Goal: Transaction & Acquisition: Book appointment/travel/reservation

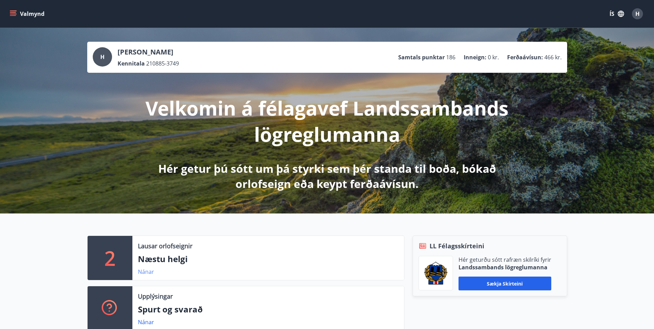
click at [146, 271] on link "Nánar" at bounding box center [146, 272] width 16 height 8
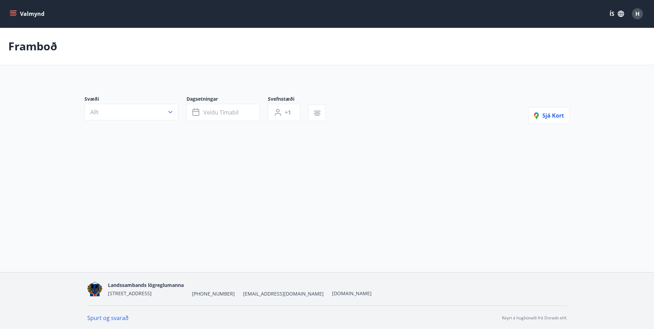
type input "*"
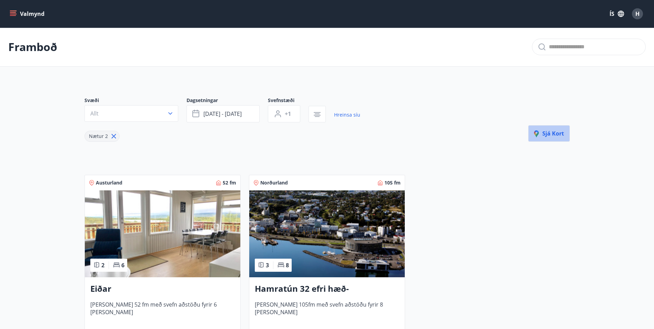
click at [548, 135] on span "Sjá kort" at bounding box center [549, 134] width 30 height 8
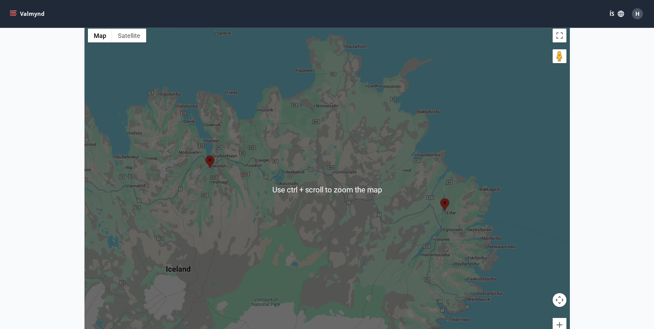
scroll to position [172, 0]
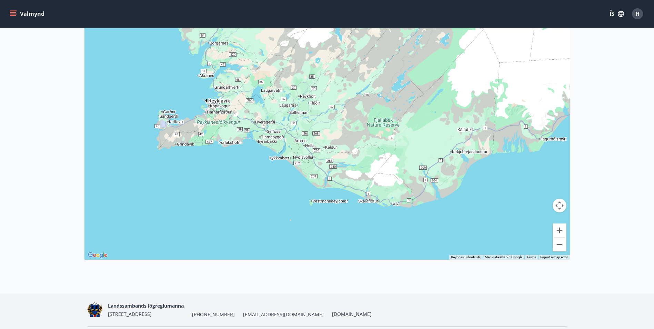
drag, startPoint x: 215, startPoint y: 224, endPoint x: 454, endPoint y: 20, distance: 314.7
click at [454, 20] on div "Valmynd ÍS H Framboð Kort Loka korti ← Move left → Move right ↑ Move up ↓ Move …" at bounding box center [327, 60] width 654 height 465
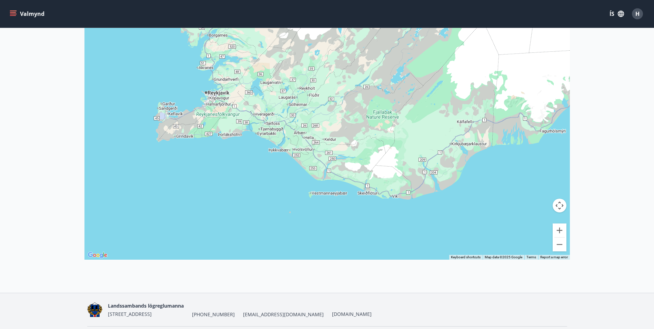
click at [18, 8] on button "Valmynd" at bounding box center [27, 14] width 39 height 12
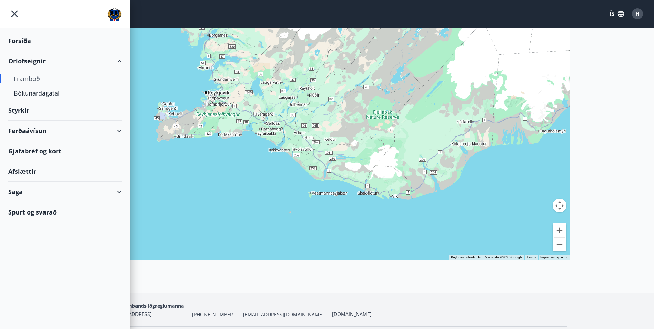
click at [30, 64] on div "Orlofseignir" at bounding box center [64, 61] width 113 height 20
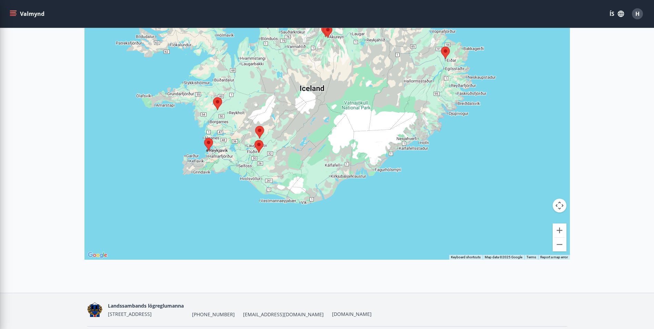
click at [257, 146] on img at bounding box center [258, 146] width 9 height 13
click at [256, 142] on img at bounding box center [258, 146] width 9 height 13
click at [258, 140] on div "To navigate, press the arrow keys." at bounding box center [326, 95] width 485 height 329
click at [258, 142] on img at bounding box center [258, 146] width 9 height 13
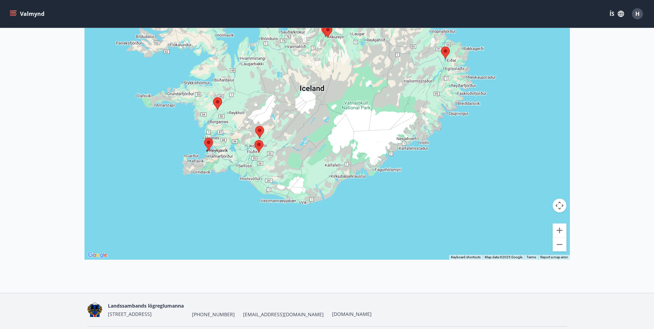
click at [258, 142] on img at bounding box center [258, 146] width 9 height 13
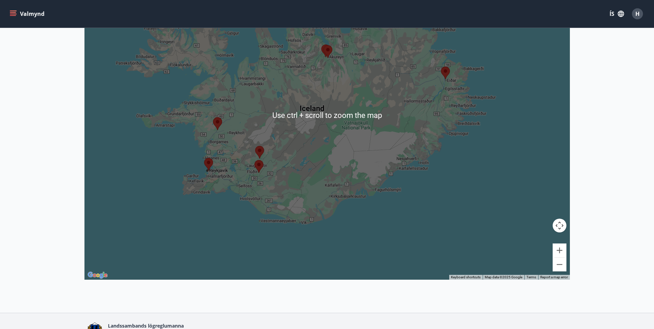
scroll to position [194, 0]
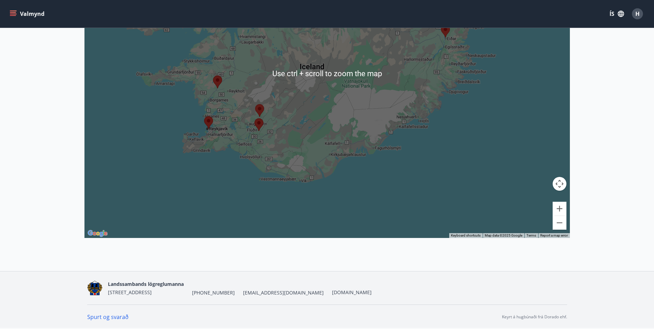
click at [260, 124] on img at bounding box center [258, 124] width 9 height 13
click at [259, 119] on img at bounding box center [258, 124] width 9 height 13
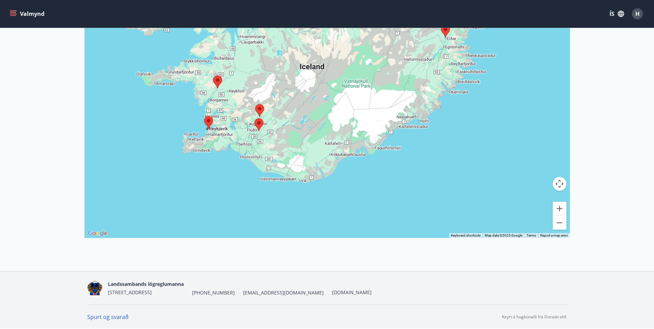
click at [258, 104] on img at bounding box center [259, 110] width 9 height 13
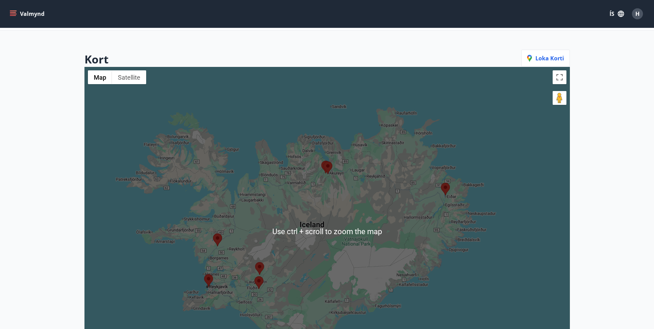
scroll to position [0, 0]
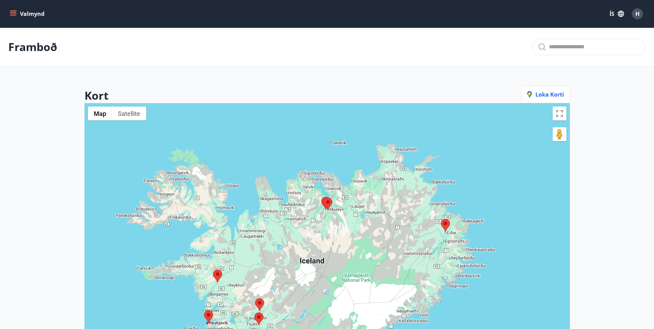
click at [16, 12] on icon "menu" at bounding box center [13, 13] width 7 height 7
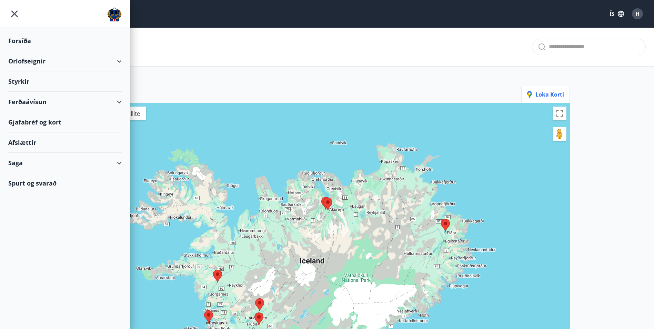
click at [39, 62] on div "Orlofseignir" at bounding box center [64, 61] width 113 height 20
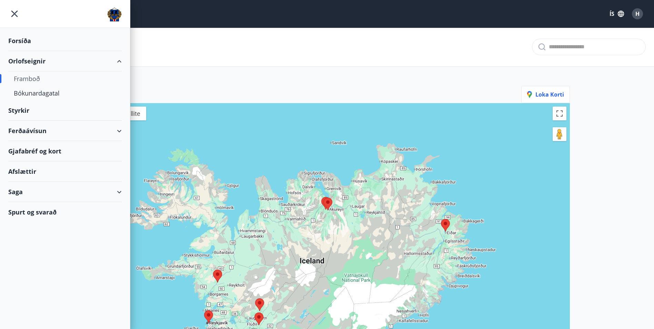
click at [37, 80] on div "Framboð" at bounding box center [65, 78] width 102 height 14
click at [36, 93] on div "Bókunardagatal" at bounding box center [65, 93] width 102 height 14
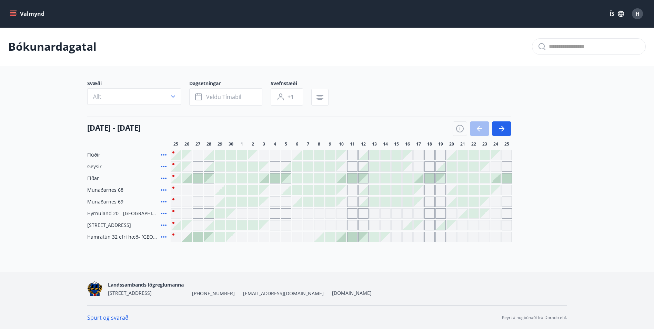
scroll to position [1, 0]
click at [91, 154] on span "Flúðir" at bounding box center [93, 154] width 13 height 7
click at [161, 153] on icon at bounding box center [164, 154] width 8 height 8
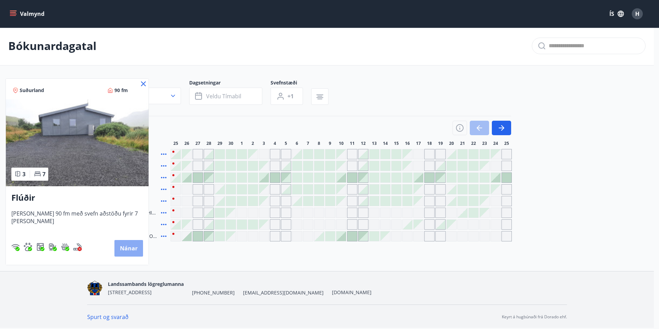
click at [125, 249] on button "Nánar" at bounding box center [128, 248] width 29 height 17
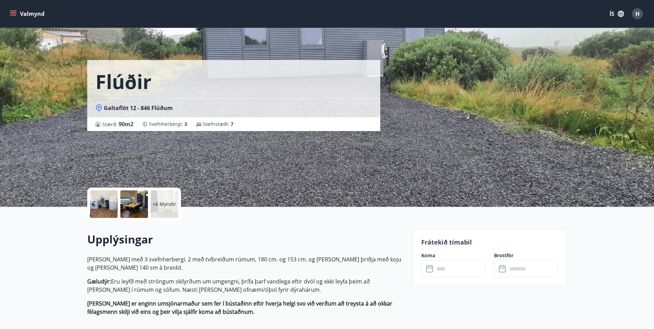
click at [155, 203] on p "+6 Myndir" at bounding box center [164, 204] width 23 height 7
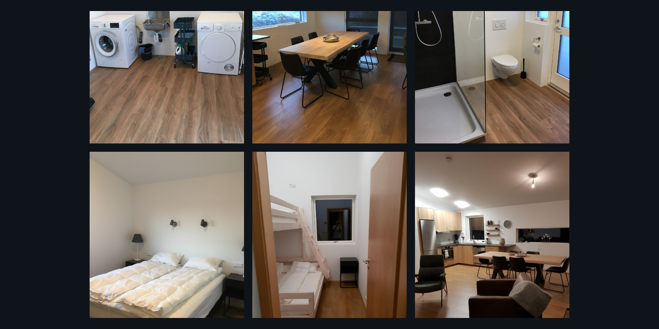
scroll to position [330, 0]
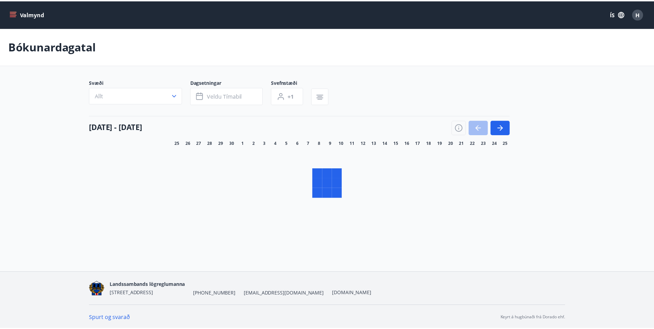
scroll to position [1, 0]
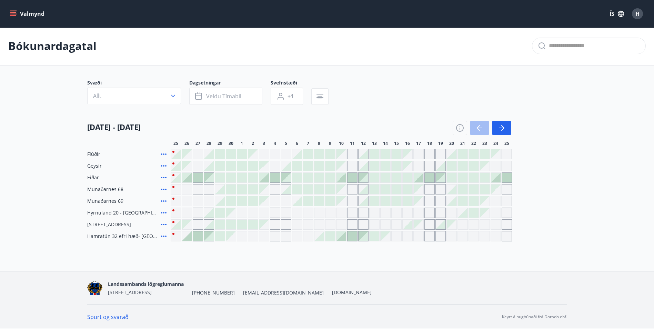
click at [163, 165] on icon at bounding box center [164, 166] width 8 height 8
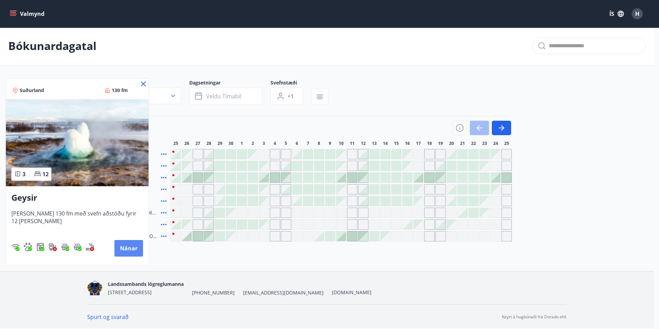
click at [125, 247] on button "Nánar" at bounding box center [128, 248] width 29 height 17
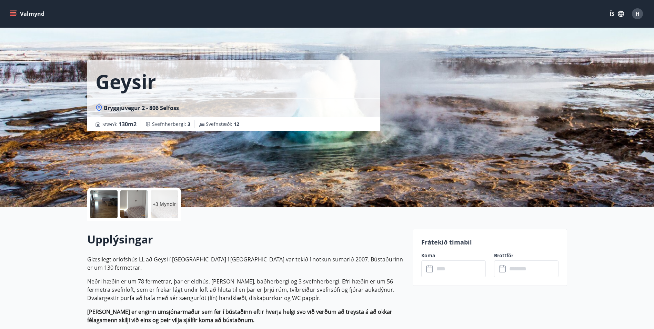
click at [165, 208] on div "+3 Myndir" at bounding box center [165, 204] width 28 height 28
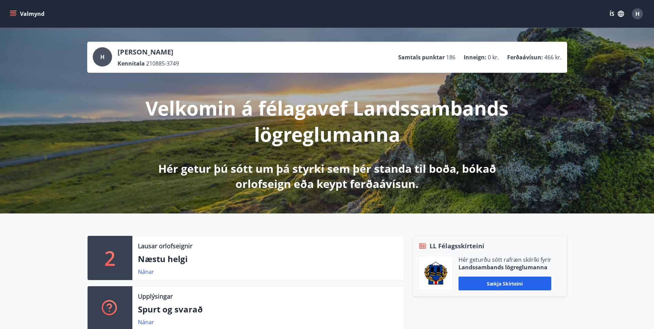
click at [21, 12] on button "Valmynd" at bounding box center [27, 14] width 39 height 12
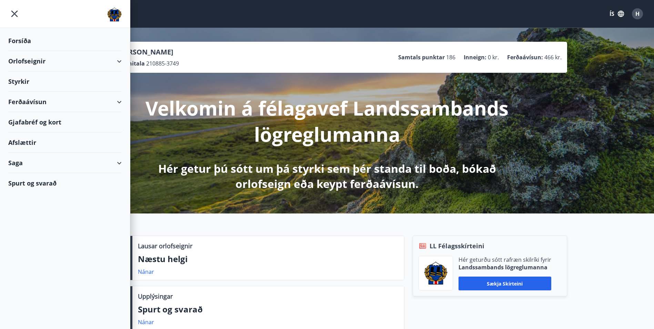
click at [29, 61] on div "Orlofseignir" at bounding box center [64, 61] width 113 height 20
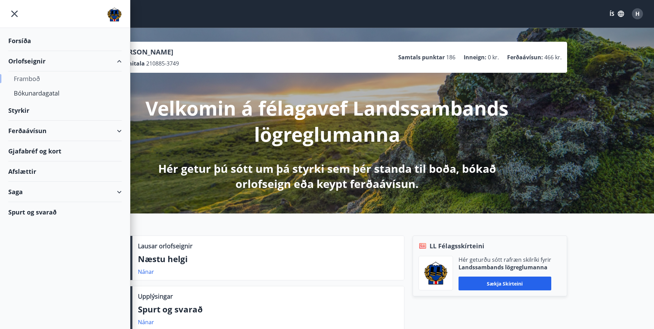
click at [29, 79] on div "Framboð" at bounding box center [65, 78] width 102 height 14
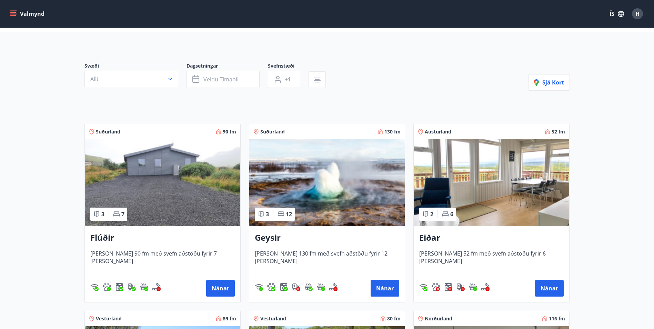
scroll to position [69, 0]
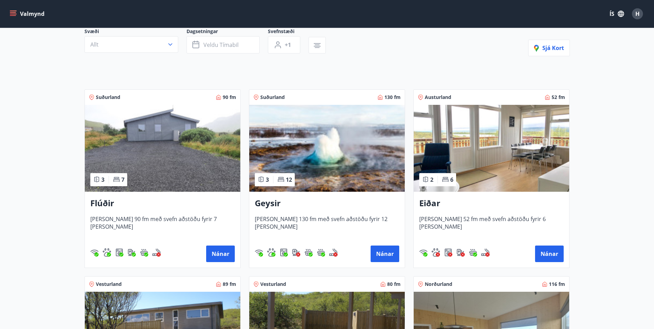
click at [153, 172] on img at bounding box center [162, 148] width 155 height 87
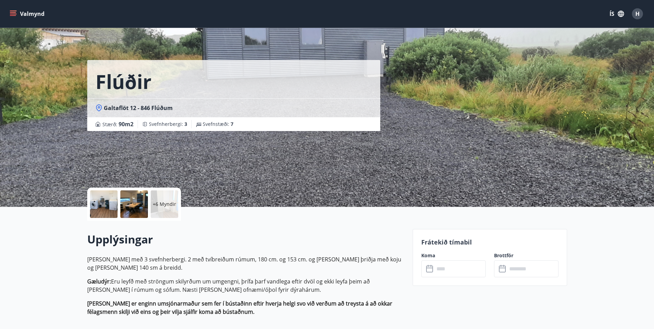
click at [167, 202] on p "+6 Myndir" at bounding box center [164, 204] width 23 height 7
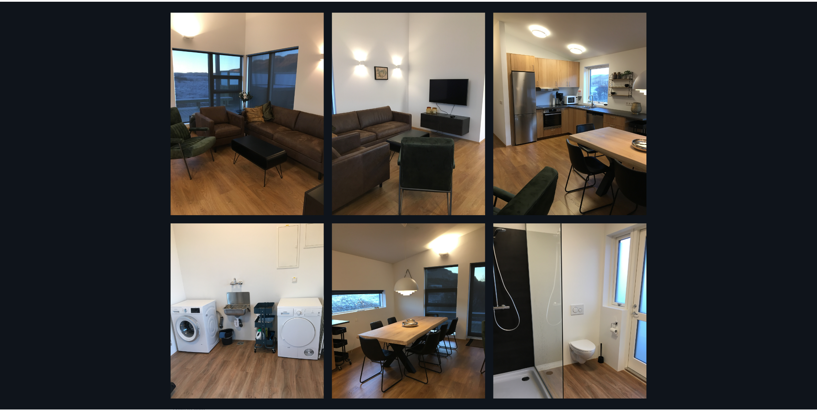
scroll to position [43, 0]
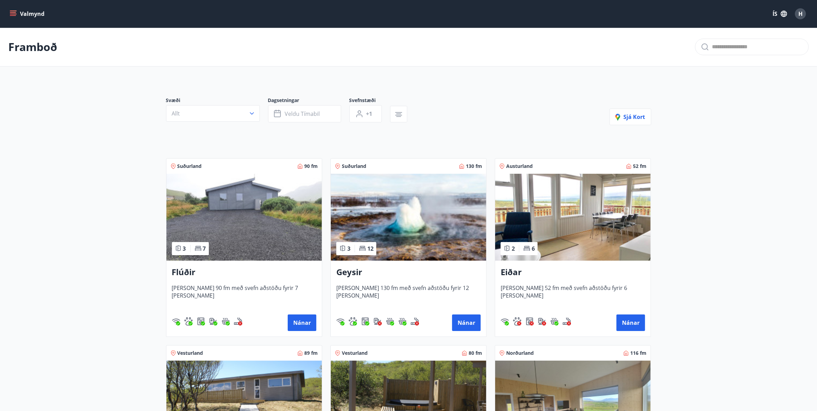
click at [392, 226] on img at bounding box center [408, 217] width 155 height 87
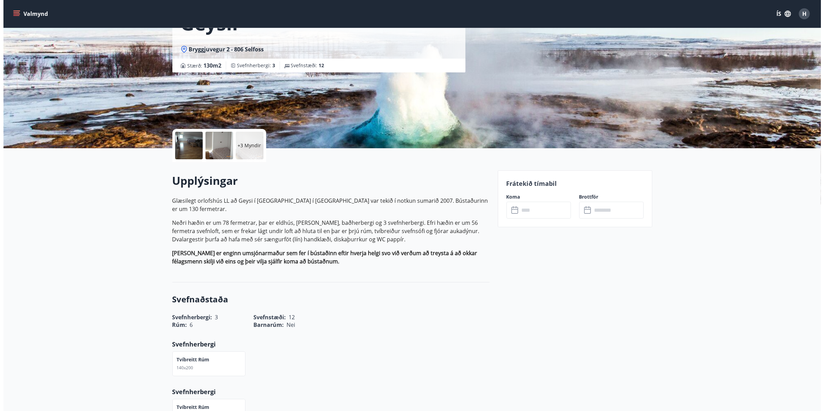
scroll to position [43, 0]
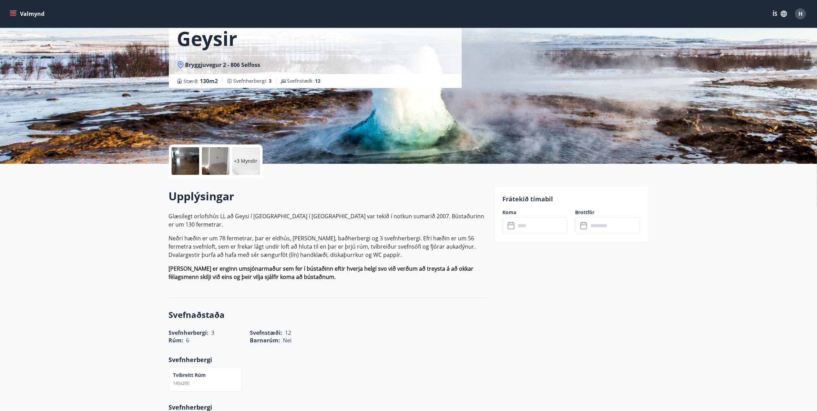
click at [248, 162] on p "+3 Myndir" at bounding box center [245, 161] width 23 height 7
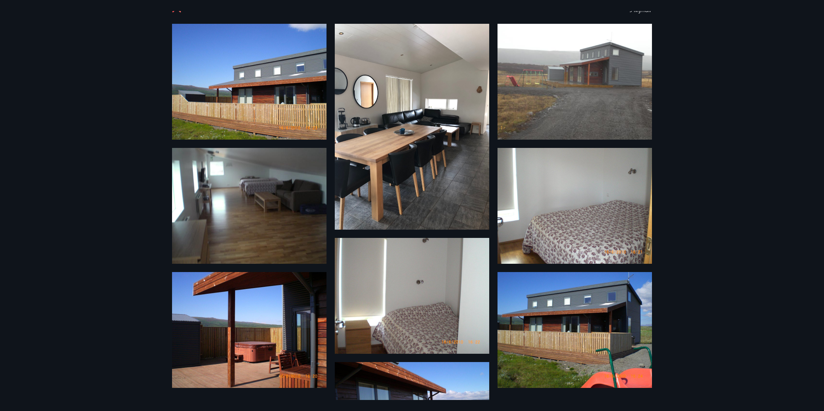
scroll to position [0, 0]
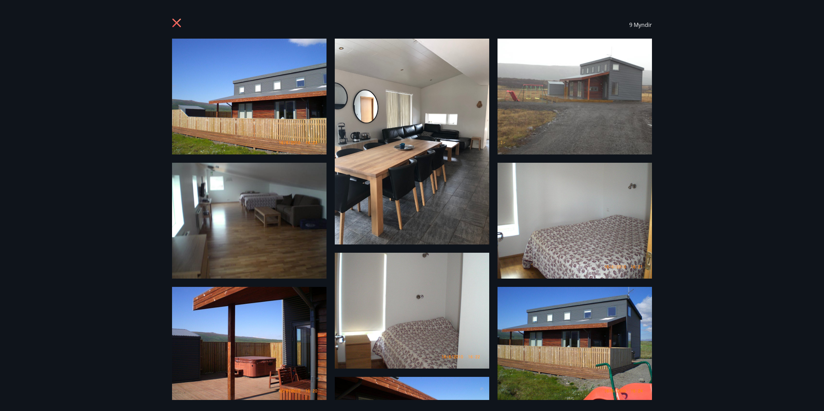
click at [256, 217] on img at bounding box center [249, 221] width 154 height 116
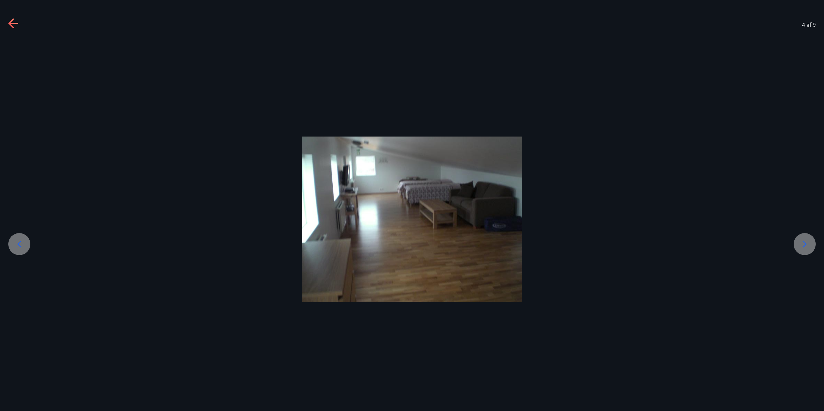
click at [659, 247] on icon at bounding box center [804, 244] width 11 height 11
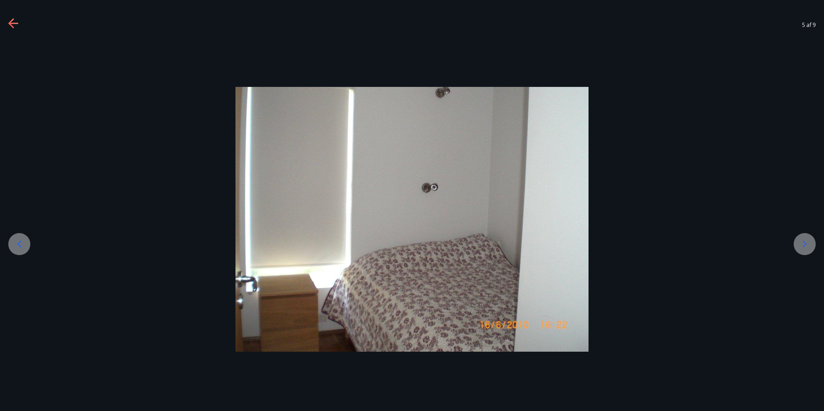
click at [659, 247] on icon at bounding box center [804, 244] width 11 height 11
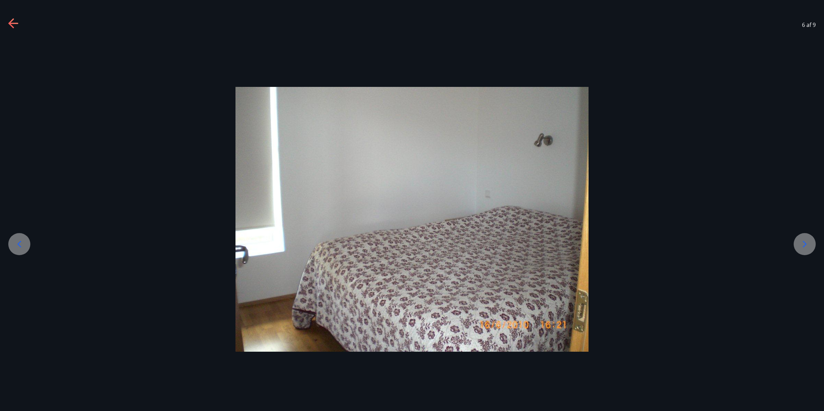
click at [659, 247] on icon at bounding box center [804, 244] width 11 height 11
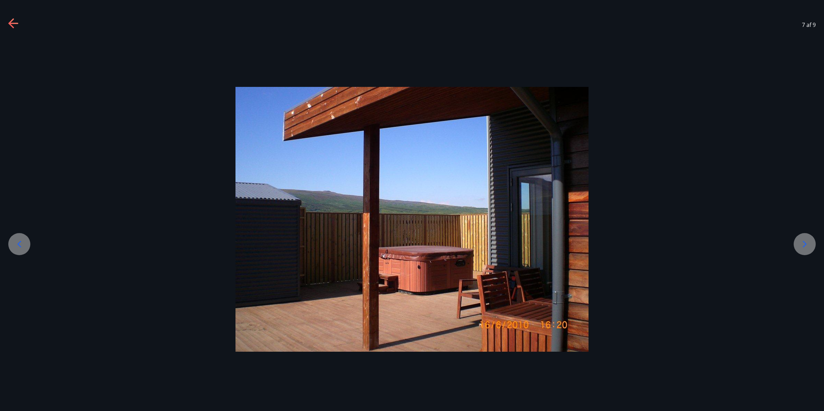
click at [16, 242] on icon at bounding box center [19, 244] width 11 height 11
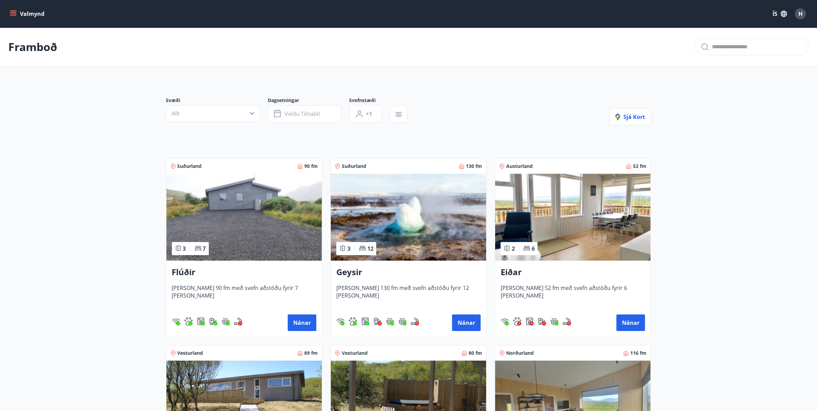
click at [256, 238] on img at bounding box center [244, 217] width 155 height 87
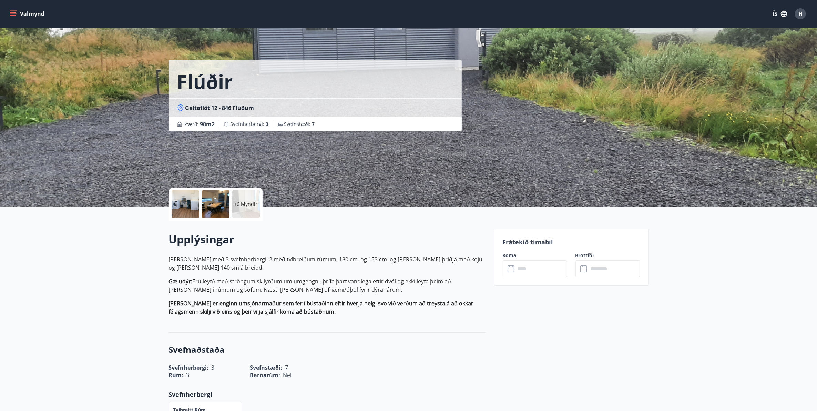
click at [215, 208] on div at bounding box center [216, 204] width 28 height 28
